Goal: Participate in discussion: Engage in conversation with other users on a specific topic

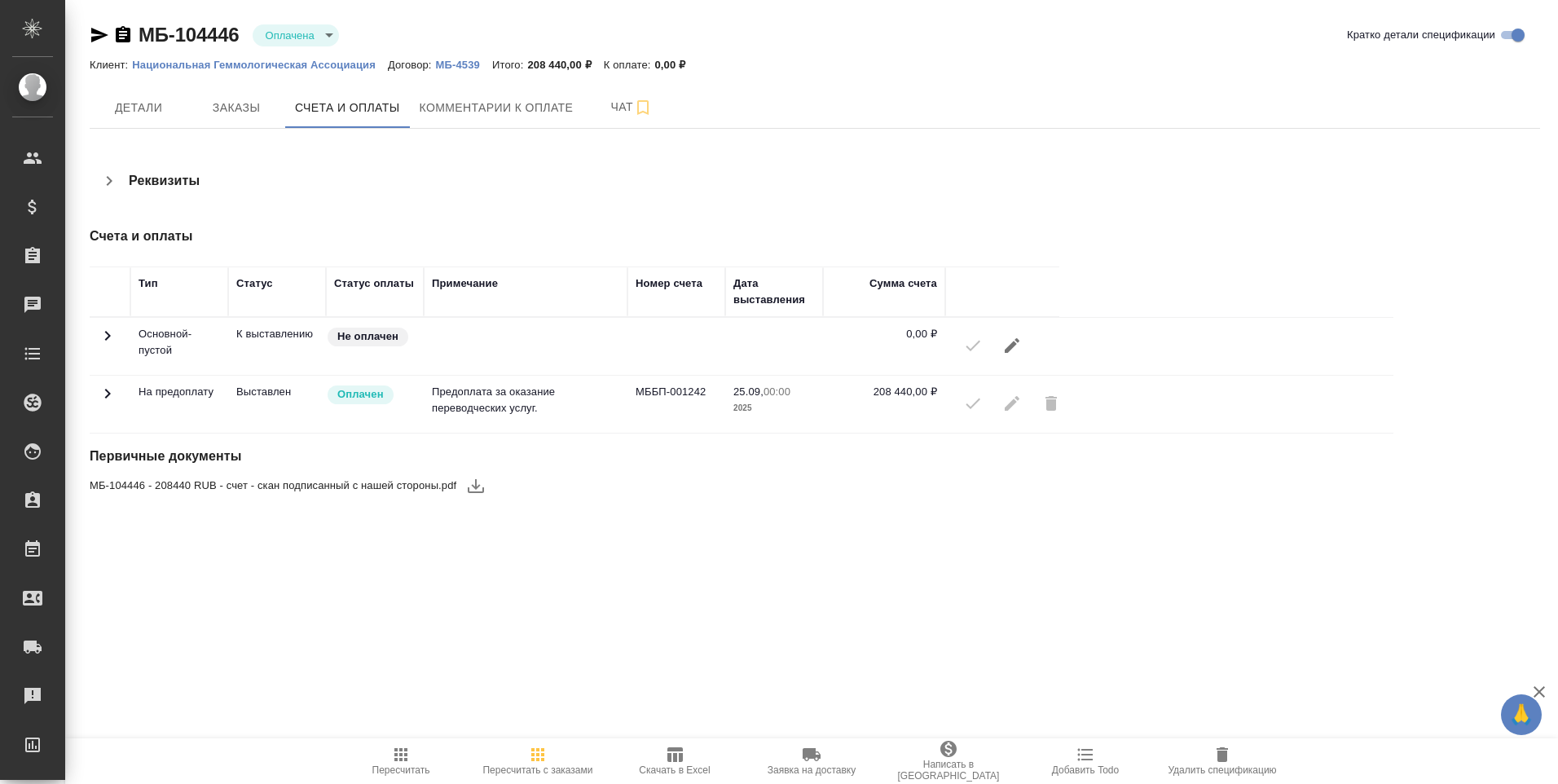
drag, startPoint x: 123, startPoint y: 34, endPoint x: 137, endPoint y: 33, distance: 14.0
click at [123, 33] on icon "button" at bounding box center [123, 34] width 15 height 17
click at [611, 108] on span "Чат" at bounding box center [631, 107] width 78 height 20
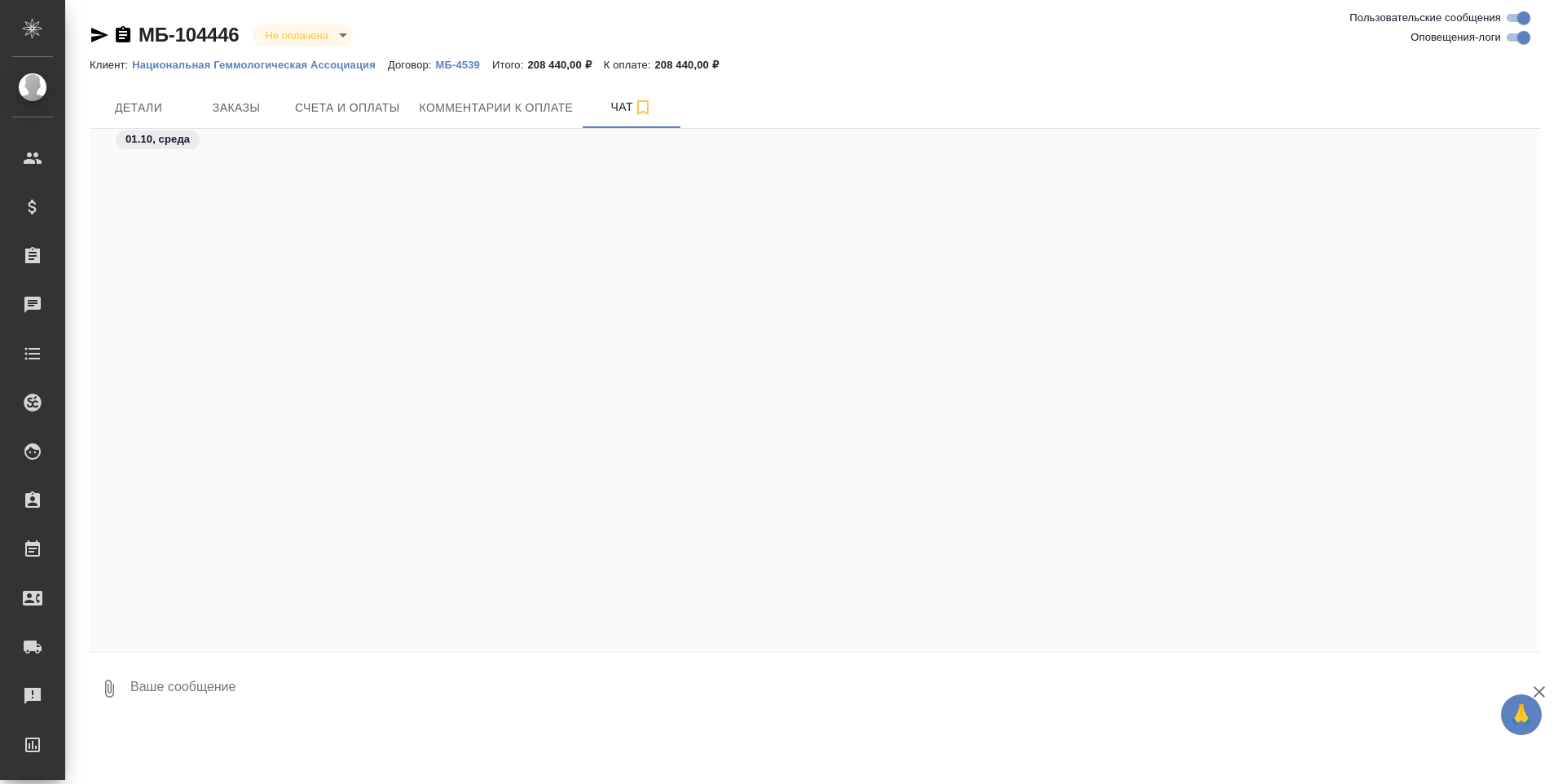
scroll to position [758, 0]
